Goal: Use online tool/utility

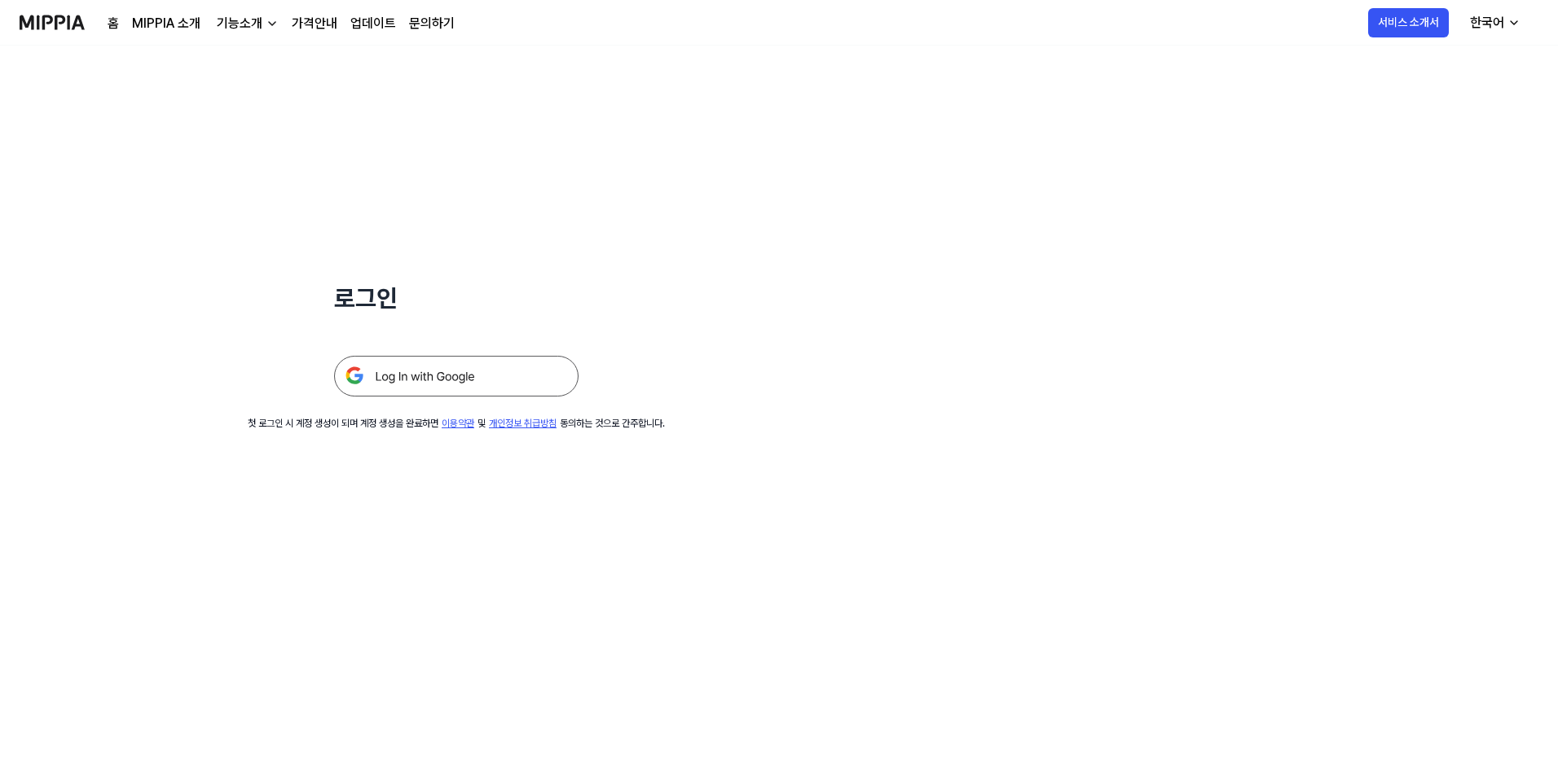
click at [541, 367] on img at bounding box center [456, 376] width 244 height 40
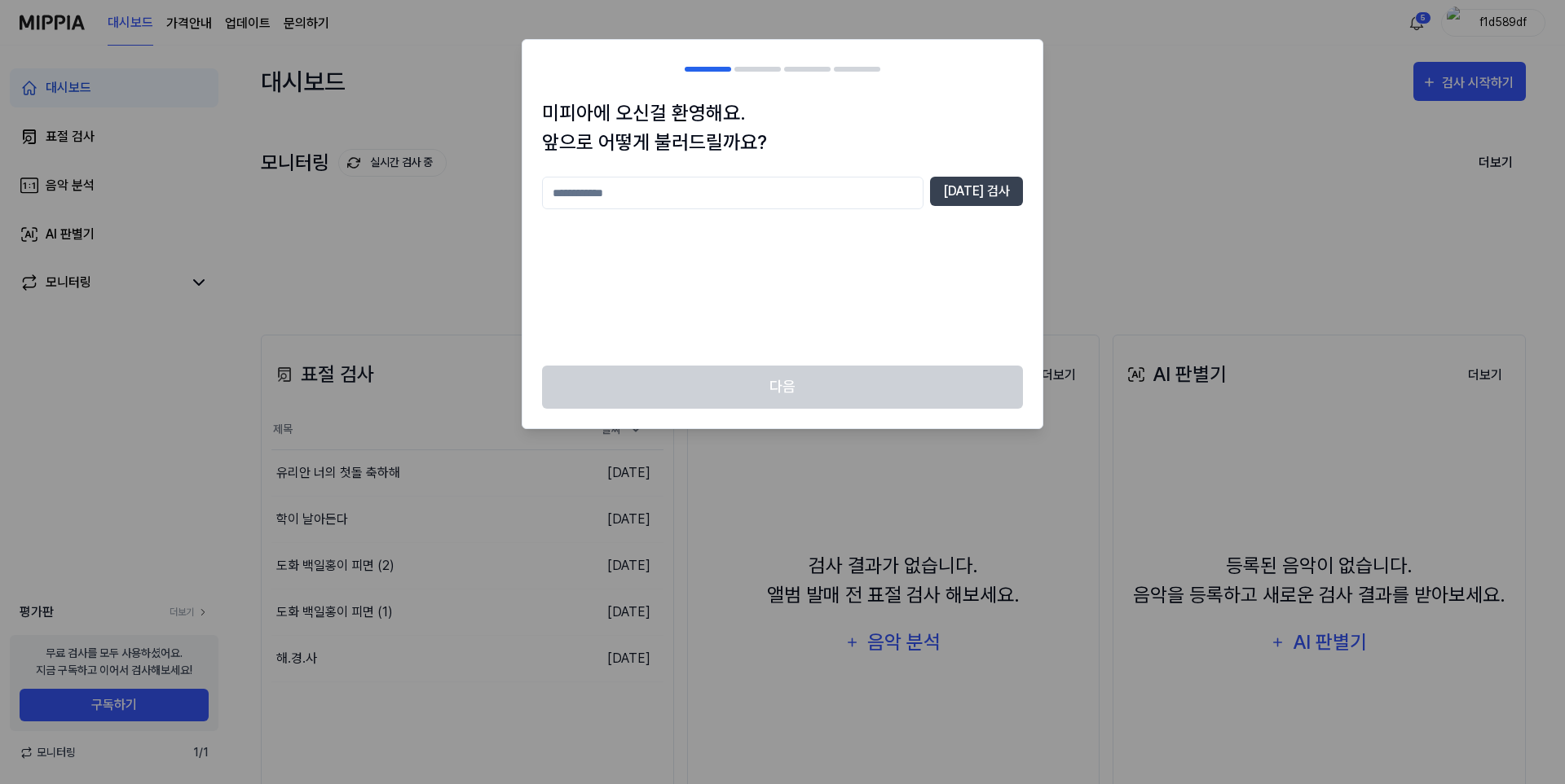
drag, startPoint x: 926, startPoint y: 276, endPoint x: 911, endPoint y: 264, distance: 19.2
click at [922, 266] on div "[DATE] 검사" at bounding box center [782, 262] width 481 height 169
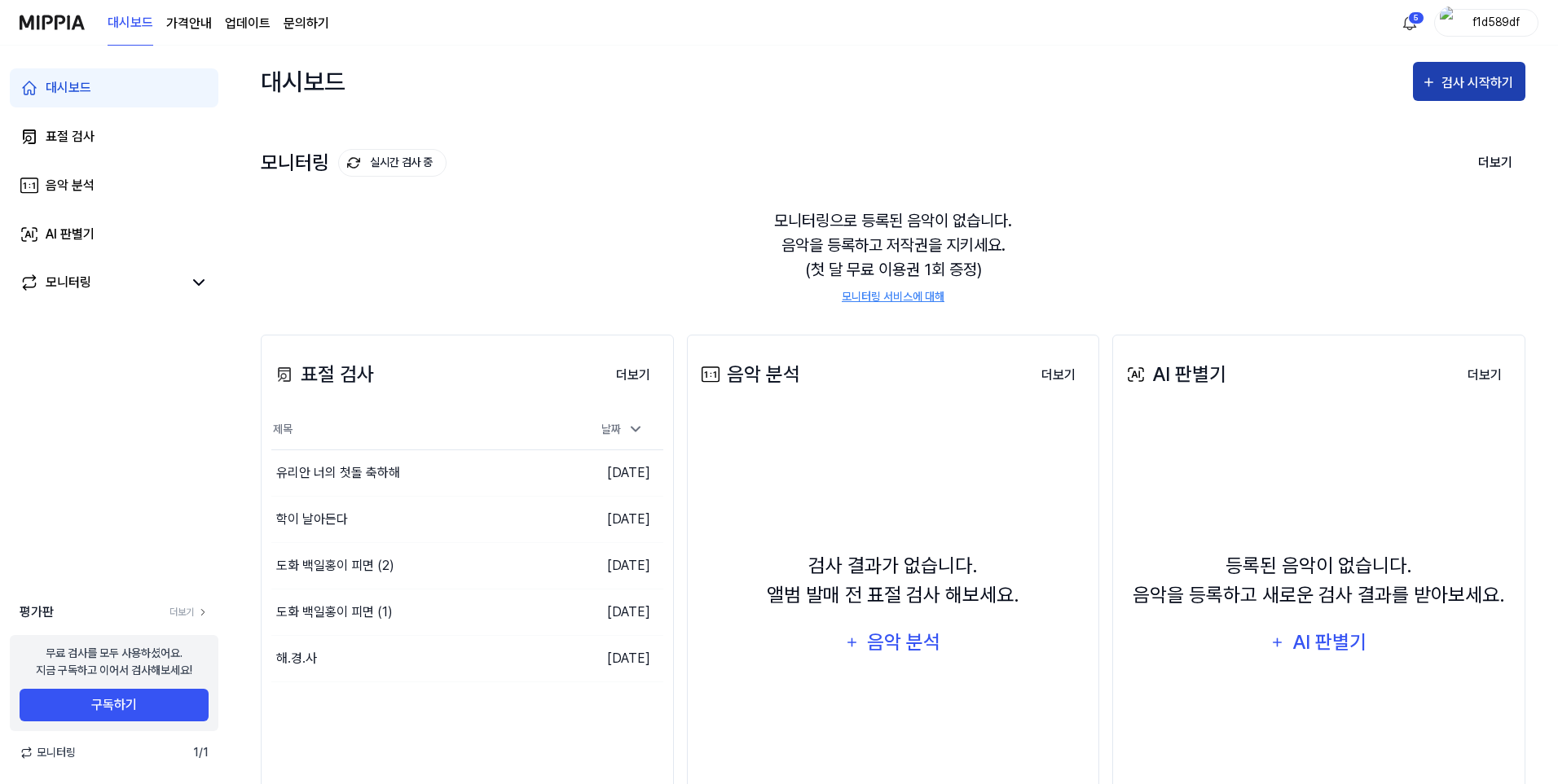
click at [1453, 76] on div "검사 시작하기" at bounding box center [1479, 83] width 76 height 21
click at [1034, 131] on div "모니터링 실시간 검사 중 더보기 모니터링 모니터링으로 등록된 음악이 없습니다. 음악을 등록하고 저작권을 지키세요. (첫 달 무료 이용권 1회 …" at bounding box center [893, 210] width 1264 height 185
